Goal: Check status: Check status

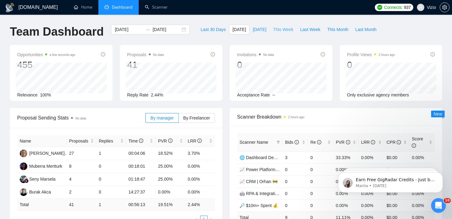
click at [280, 26] on span "This Week" at bounding box center [283, 29] width 20 height 7
type input "[DATE]"
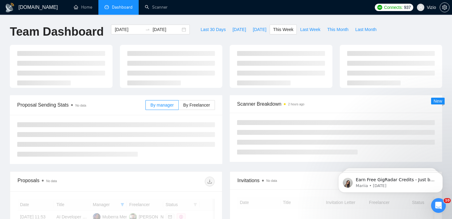
click at [261, 17] on div "[DOMAIN_NAME] Home Dashboard Scanner Connects: 937 Vizio Team Dashboard [DATE] …" at bounding box center [226, 202] width 452 height 405
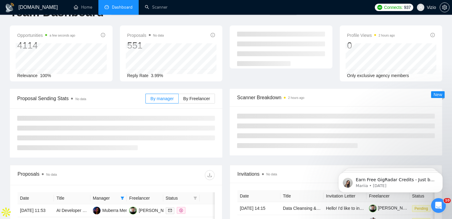
scroll to position [21, 0]
